Goal: Transaction & Acquisition: Download file/media

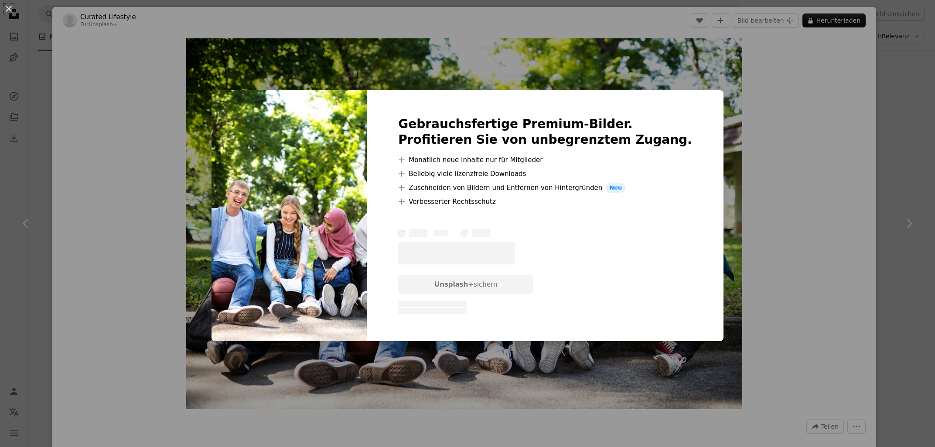
scroll to position [2206, 0]
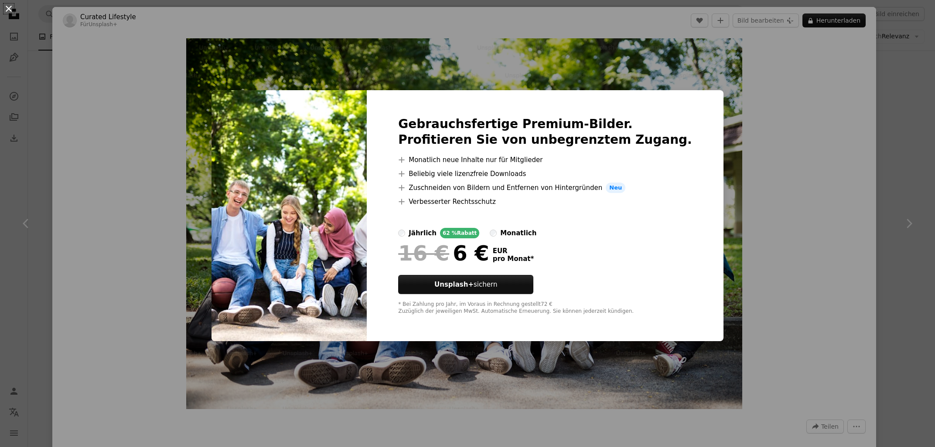
click at [9, 11] on button "An X shape" at bounding box center [8, 8] width 10 height 10
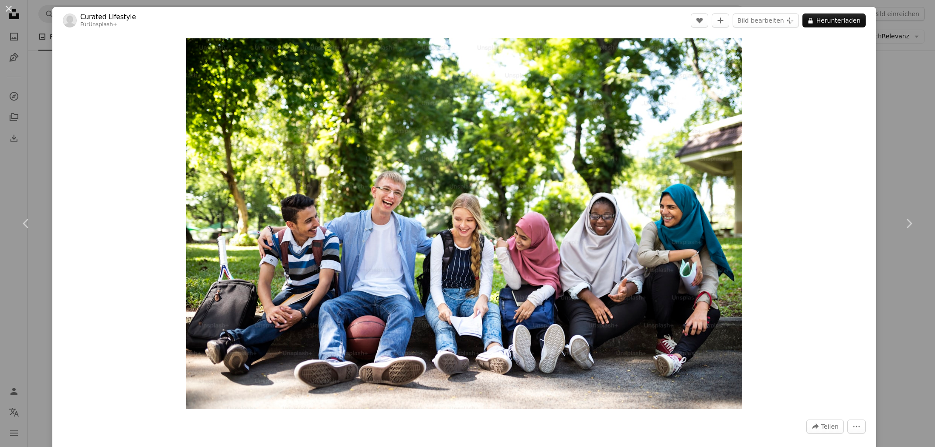
click at [9, 11] on button "An X shape" at bounding box center [8, 8] width 10 height 10
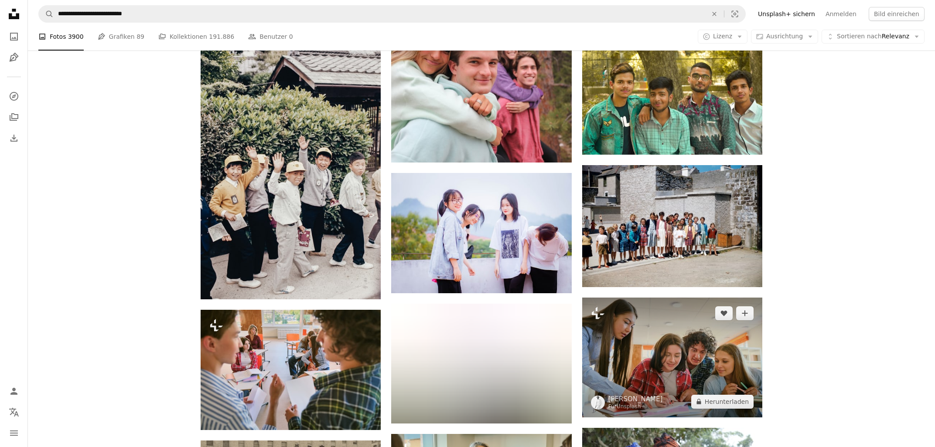
scroll to position [10805, 0]
